Goal: Entertainment & Leisure: Consume media (video, audio)

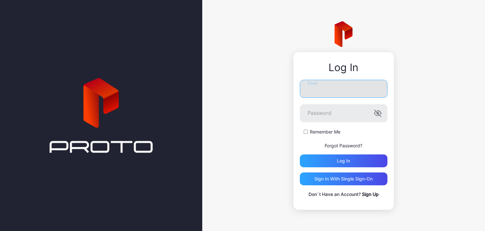
click at [340, 91] on input "Email" at bounding box center [344, 89] width 88 height 18
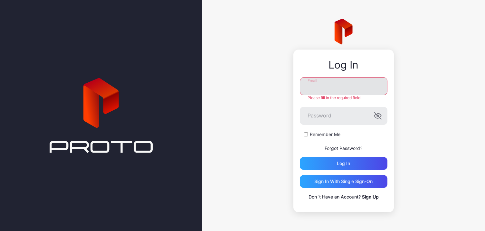
click at [314, 88] on input "Email" at bounding box center [344, 86] width 88 height 18
type input "**********"
click at [349, 160] on div "Log in" at bounding box center [344, 163] width 88 height 13
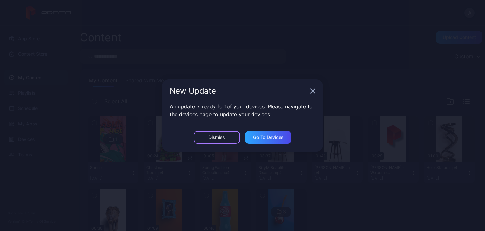
click at [224, 139] on div "Dismiss" at bounding box center [217, 137] width 17 height 5
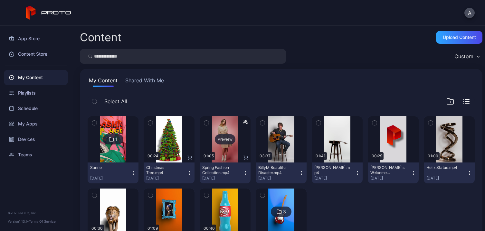
click at [225, 133] on div "Preview" at bounding box center [225, 139] width 51 height 46
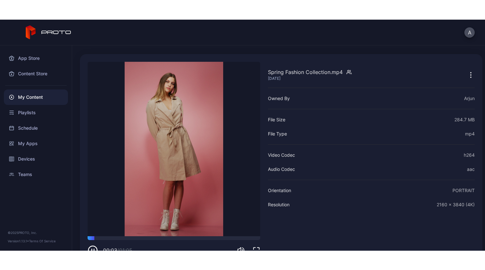
scroll to position [26, 0]
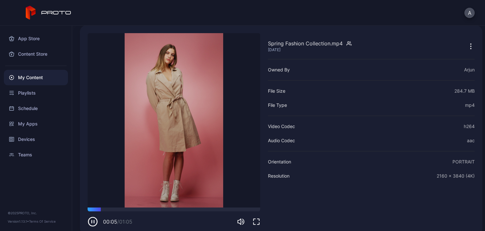
click at [257, 222] on icon "button" at bounding box center [257, 222] width 8 height 8
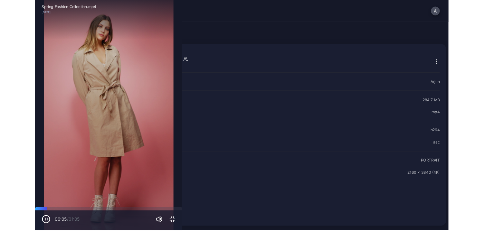
scroll to position [0, 0]
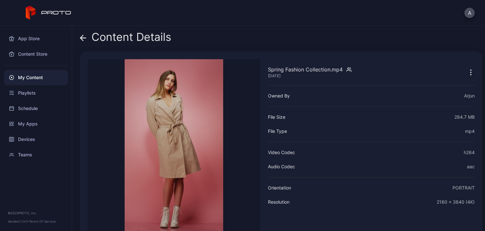
click at [85, 37] on icon at bounding box center [83, 38] width 6 height 6
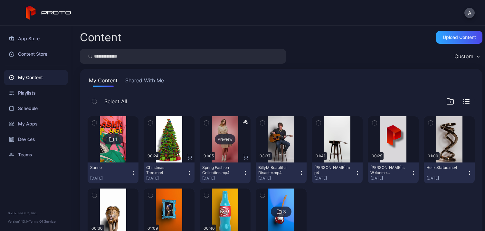
click at [216, 139] on div "Preview" at bounding box center [225, 139] width 21 height 10
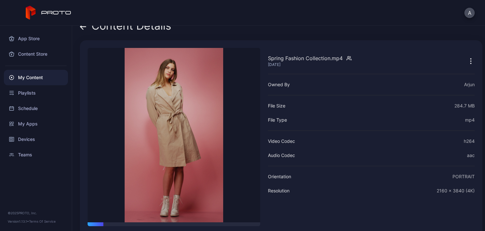
scroll to position [16, 0]
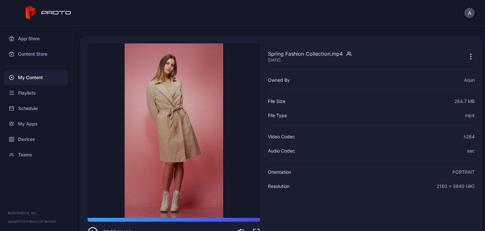
click at [467, 54] on icon "button" at bounding box center [471, 57] width 8 height 8
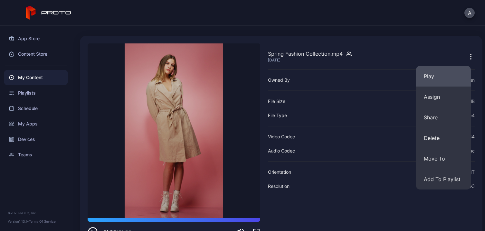
scroll to position [35, 0]
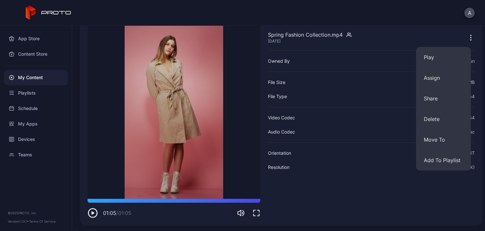
click at [181, 10] on div "A" at bounding box center [242, 13] width 485 height 26
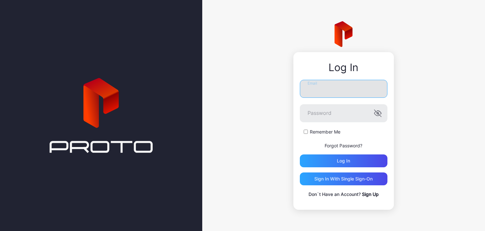
click at [317, 88] on input "Email" at bounding box center [344, 89] width 88 height 18
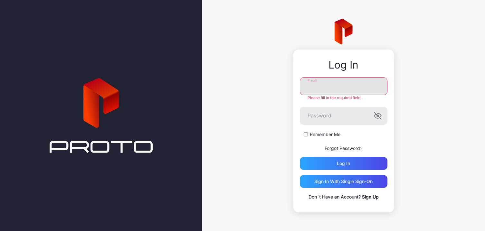
type input "**********"
click at [340, 166] on div "Log in" at bounding box center [344, 163] width 88 height 13
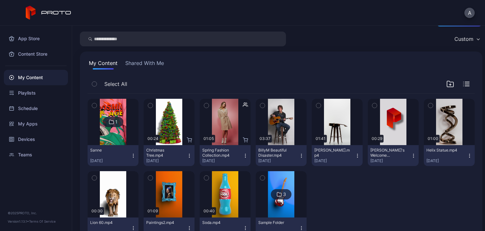
scroll to position [28, 0]
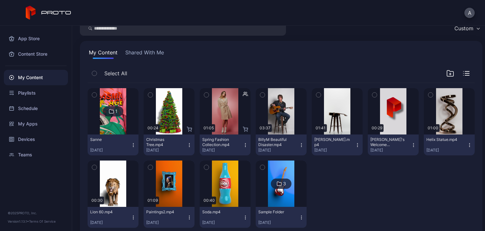
click at [243, 143] on icon "button" at bounding box center [245, 145] width 5 height 5
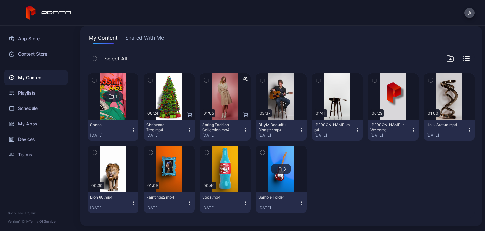
scroll to position [43, 0]
click at [334, 187] on div "1 Sanne Apr 9, 2025 Preview 00:24 Christmas Tree.mp4 Oct 14, 2024 Preview 01:05…" at bounding box center [282, 143] width 398 height 161
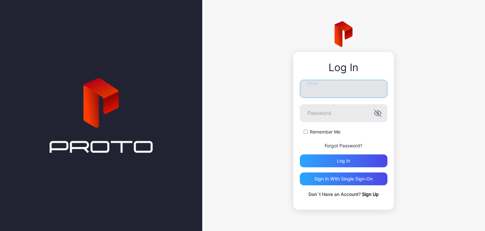
click at [328, 91] on input "Email" at bounding box center [344, 89] width 88 height 18
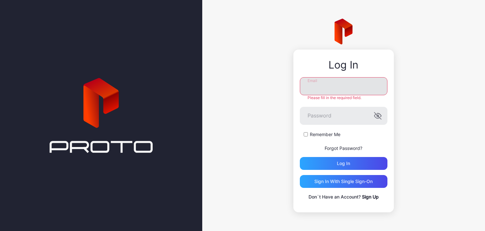
type input "**********"
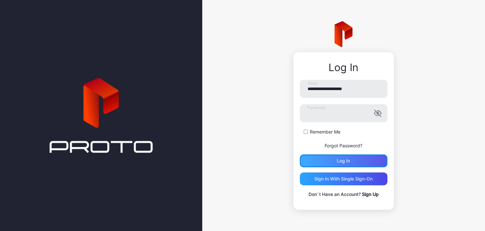
click at [337, 162] on div "Log in" at bounding box center [343, 161] width 13 height 5
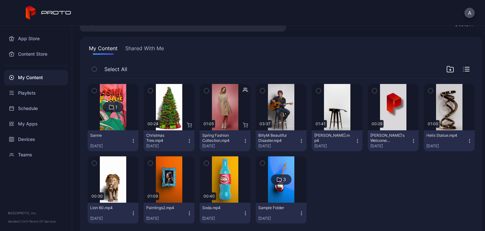
scroll to position [43, 0]
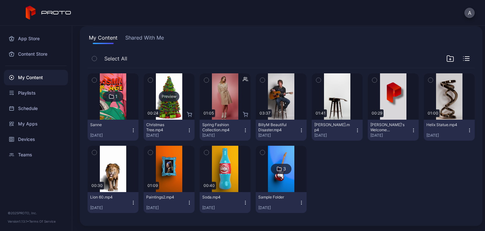
click at [170, 95] on div "Preview" at bounding box center [169, 97] width 21 height 10
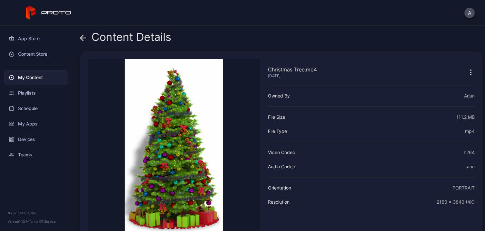
scroll to position [35, 0]
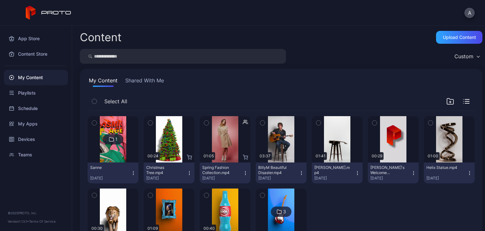
scroll to position [43, 0]
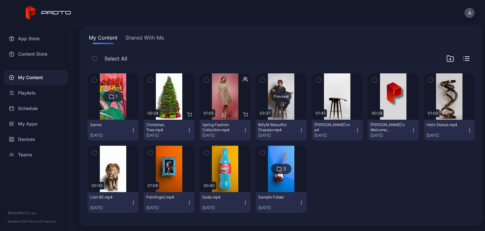
click at [276, 90] on div "Preview" at bounding box center [281, 96] width 51 height 46
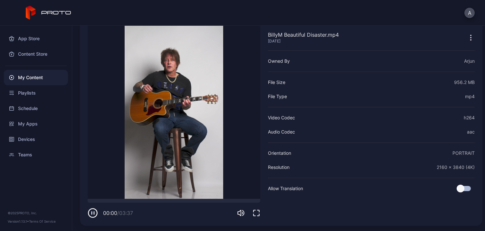
scroll to position [24, 0]
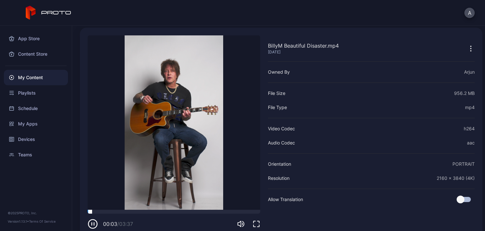
click at [139, 211] on div at bounding box center [174, 212] width 173 height 4
click at [190, 208] on video "Sorry, your browser doesn‘t support embedded videos" at bounding box center [174, 122] width 173 height 175
click at [219, 209] on video "Sorry, your browser doesn‘t support embedded videos" at bounding box center [174, 122] width 173 height 175
click at [208, 211] on div at bounding box center [174, 212] width 173 height 4
click at [221, 213] on div at bounding box center [174, 212] width 173 height 4
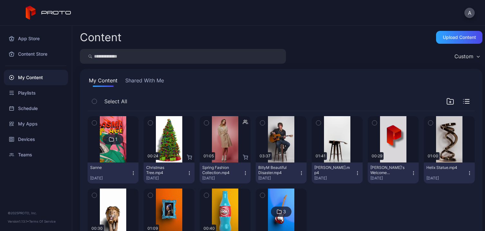
scroll to position [43, 0]
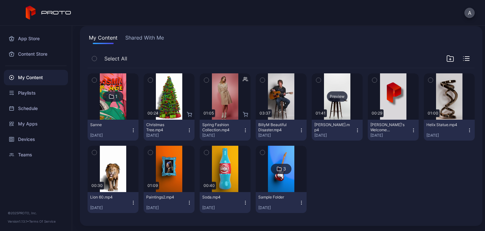
click at [331, 86] on div "Preview" at bounding box center [337, 96] width 51 height 46
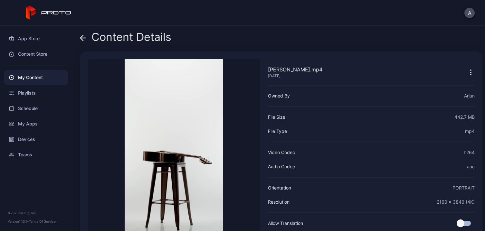
scroll to position [35, 0]
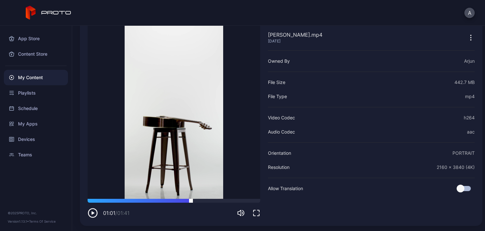
click at [191, 200] on div at bounding box center [174, 201] width 173 height 4
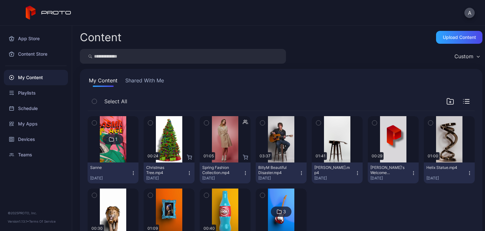
scroll to position [43, 0]
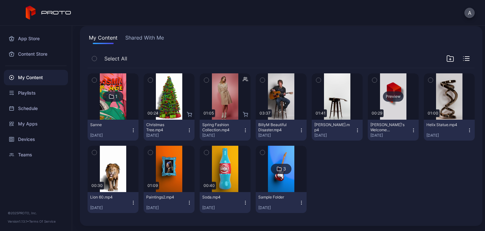
click at [390, 108] on div "Preview" at bounding box center [393, 96] width 51 height 46
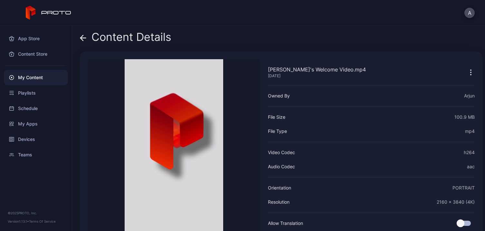
scroll to position [35, 0]
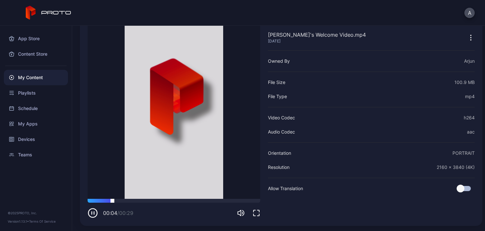
click at [144, 201] on div at bounding box center [174, 201] width 173 height 4
click at [191, 199] on div at bounding box center [174, 201] width 173 height 4
click at [217, 199] on video "Sorry, your browser doesn‘t support embedded videos" at bounding box center [174, 111] width 173 height 175
click at [223, 200] on div at bounding box center [174, 201] width 173 height 4
click at [240, 199] on video "Sorry, your browser doesn‘t support embedded videos" at bounding box center [174, 111] width 173 height 175
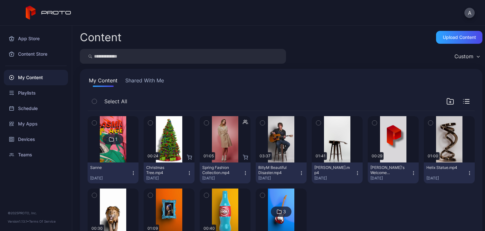
scroll to position [43, 0]
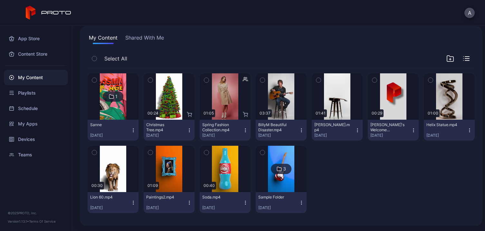
click at [149, 38] on button "Shared With Me" at bounding box center [144, 39] width 41 height 10
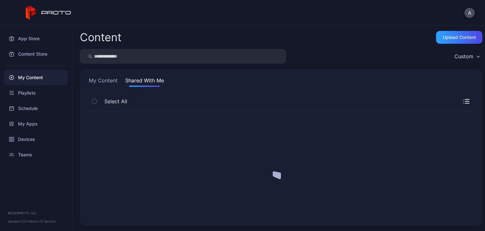
scroll to position [0, 0]
click at [104, 83] on button "My Content" at bounding box center [103, 82] width 31 height 10
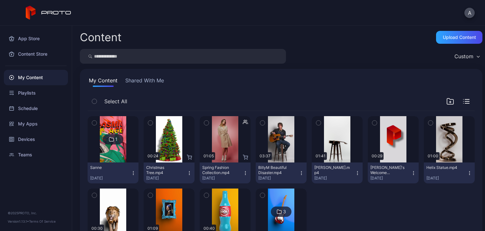
scroll to position [43, 0]
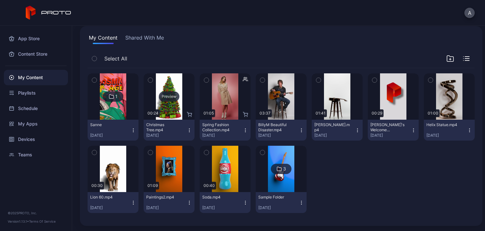
click at [164, 81] on div "Preview" at bounding box center [169, 96] width 51 height 46
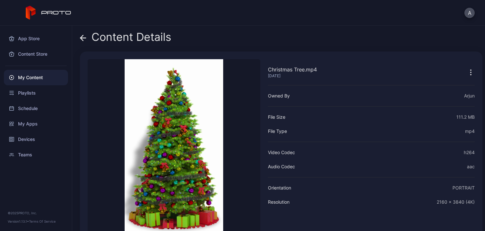
scroll to position [35, 0]
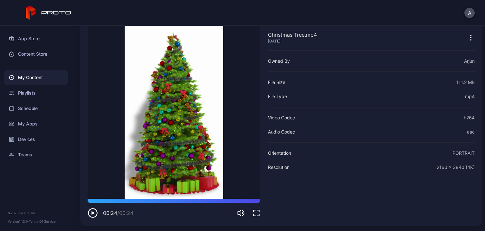
click at [132, 204] on div "00:24 / 00:24" at bounding box center [174, 208] width 173 height 19
click at [191, 205] on div "00:24 / 00:24" at bounding box center [174, 208] width 173 height 19
click at [171, 201] on div at bounding box center [174, 201] width 173 height 4
drag, startPoint x: 170, startPoint y: 201, endPoint x: 177, endPoint y: 197, distance: 8.4
click at [177, 197] on div "Christmas Tree.mp4 Oct 14, 2024 Sorry, your browser doesn‘t support embedded vi…" at bounding box center [174, 121] width 173 height 194
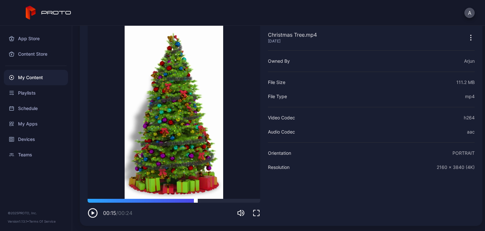
click at [196, 202] on div at bounding box center [174, 201] width 173 height 4
click at [221, 202] on div at bounding box center [174, 201] width 173 height 4
click at [239, 203] on div "00:18 / 00:24" at bounding box center [174, 208] width 173 height 19
click at [235, 201] on div at bounding box center [174, 201] width 173 height 4
click at [129, 200] on div at bounding box center [174, 201] width 173 height 4
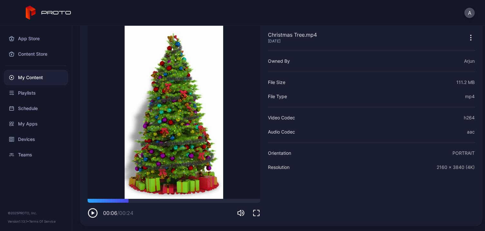
click at [158, 197] on video "Sorry, your browser doesn‘t support embedded videos" at bounding box center [174, 111] width 173 height 175
click at [170, 201] on div at bounding box center [174, 201] width 173 height 4
click at [129, 201] on div at bounding box center [174, 201] width 173 height 4
click at [44, 75] on div "My Content" at bounding box center [36, 77] width 64 height 15
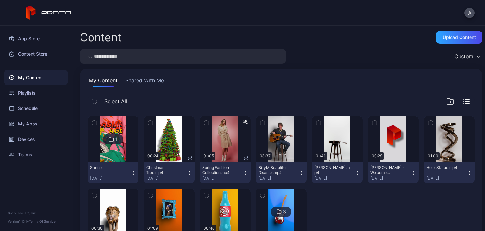
scroll to position [43, 0]
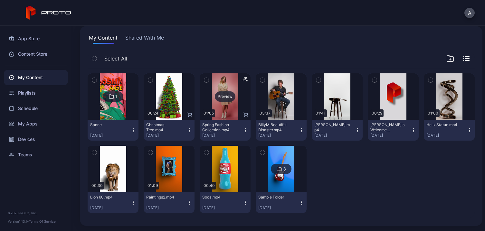
click at [223, 110] on div "Preview" at bounding box center [225, 96] width 51 height 46
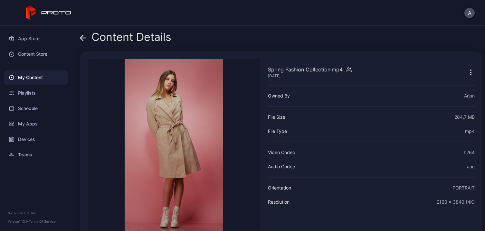
scroll to position [23, 0]
